Goal: Information Seeking & Learning: Check status

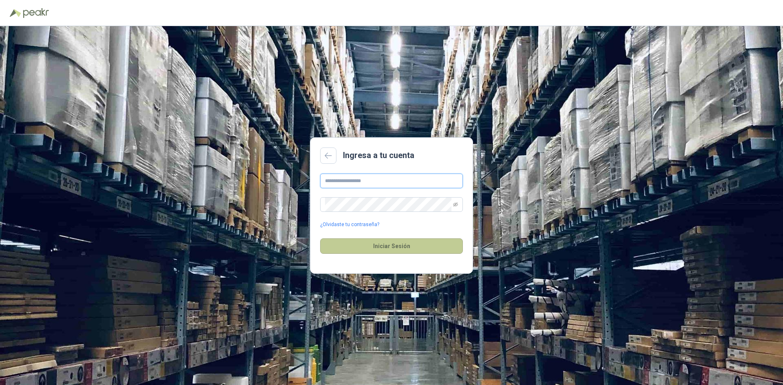
type input "**********"
click at [385, 249] on button "Iniciar Sesión" at bounding box center [391, 245] width 143 height 15
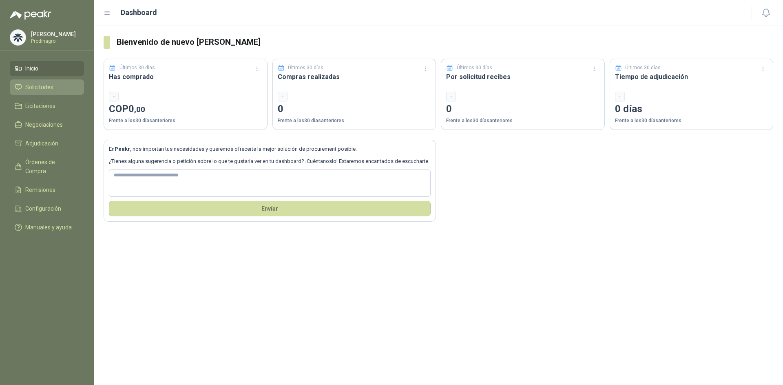
click at [32, 93] on link "Solicitudes" at bounding box center [47, 86] width 74 height 15
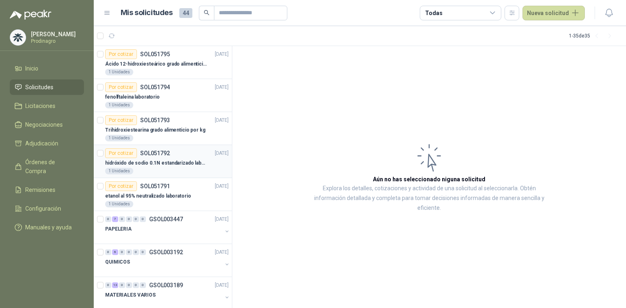
click at [148, 163] on p "hidróxido de sodio 0.1N estandarizado laboratorio" at bounding box center [156, 163] width 102 height 8
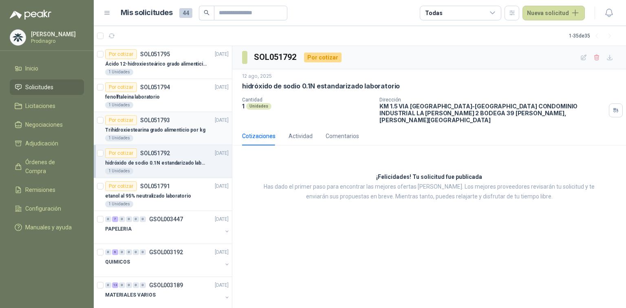
click at [153, 126] on p "Trihidroxiestearina grado alimenticio por kg" at bounding box center [155, 130] width 100 height 8
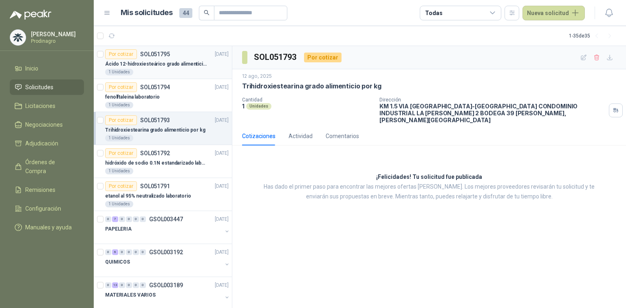
click at [131, 63] on p "Ácido 12-hidroxiesteárico grado alimenticio por kg" at bounding box center [156, 64] width 102 height 8
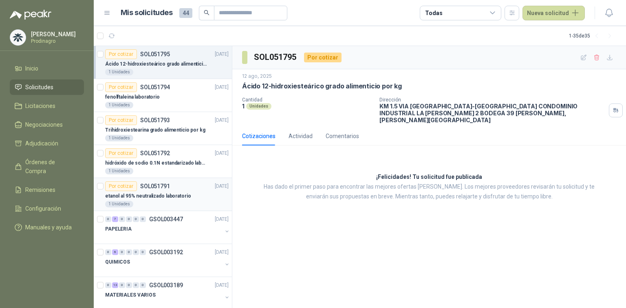
click at [166, 194] on p "etanol al 95% neutralizado laboratorio" at bounding box center [148, 196] width 86 height 8
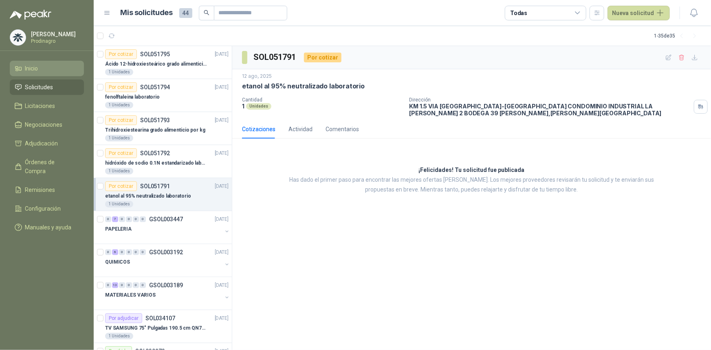
click at [32, 69] on span "Inicio" at bounding box center [31, 68] width 13 height 9
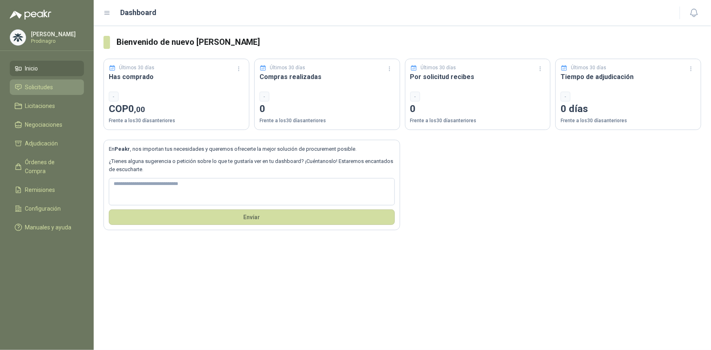
click at [44, 84] on span "Solicitudes" at bounding box center [39, 87] width 28 height 9
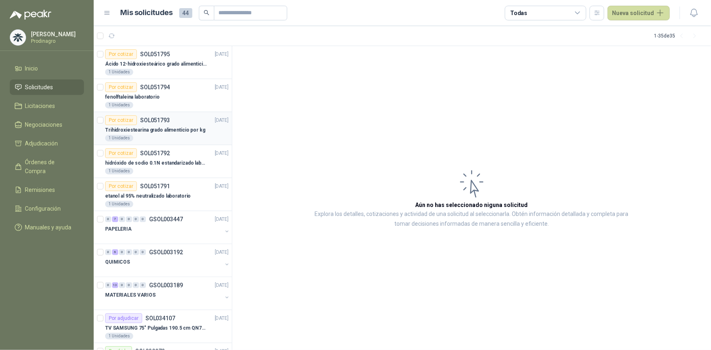
click at [179, 137] on div "1 Unidades" at bounding box center [167, 138] width 124 height 7
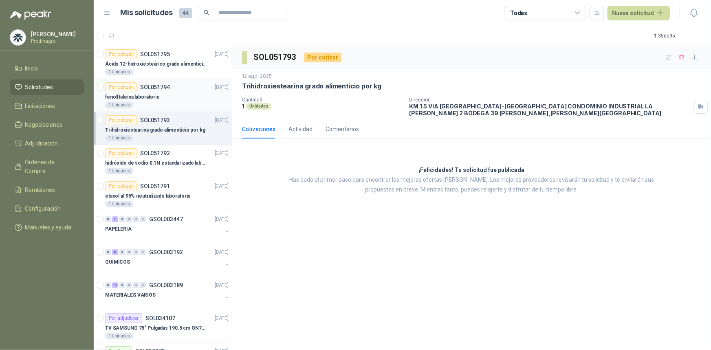
click at [156, 100] on p "fenolftaleina laboratorio" at bounding box center [132, 97] width 55 height 8
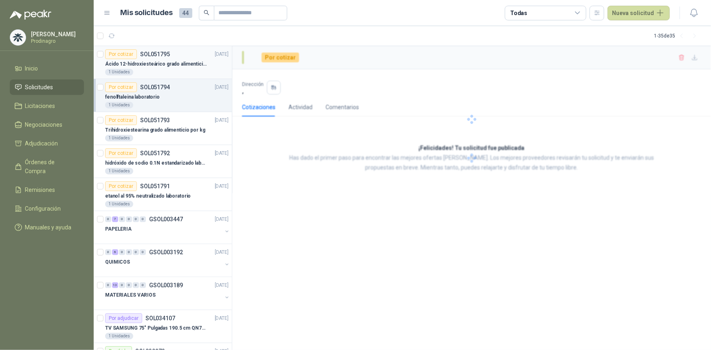
click at [166, 65] on p "Ácido 12-hidroxiesteárico grado alimenticio por kg" at bounding box center [156, 64] width 102 height 8
